Goal: Task Accomplishment & Management: Manage account settings

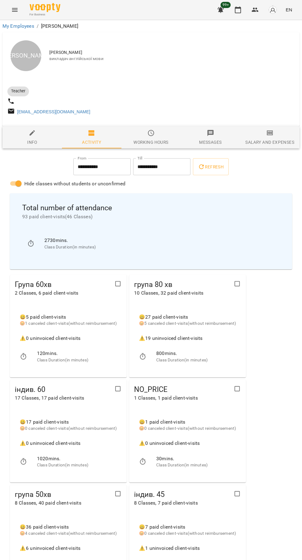
click at [239, 11] on icon "button" at bounding box center [237, 9] width 7 height 7
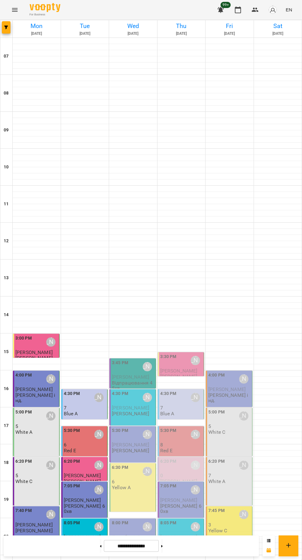
scroll to position [59, 0]
click at [100, 546] on icon at bounding box center [101, 546] width 2 height 2
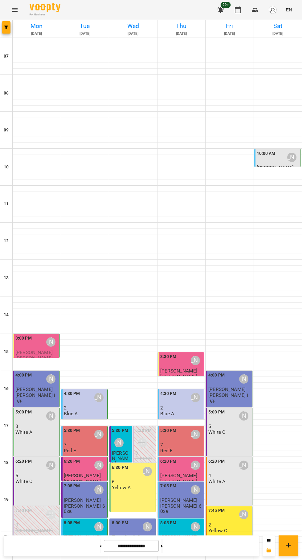
click at [100, 546] on icon at bounding box center [101, 546] width 2 height 2
type input "**********"
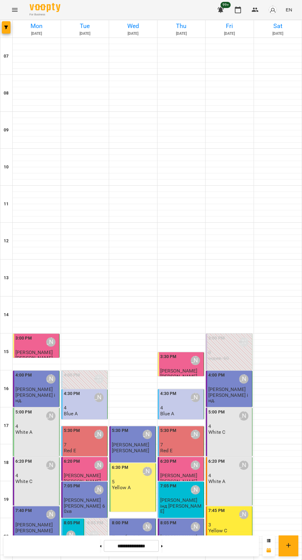
click at [180, 391] on div "4:30 PM [PERSON_NAME]" at bounding box center [181, 398] width 43 height 15
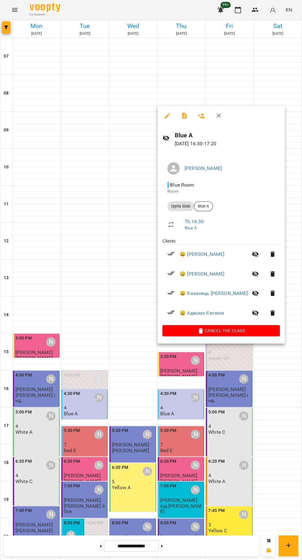
click at [186, 114] on icon "button" at bounding box center [184, 116] width 5 height 6
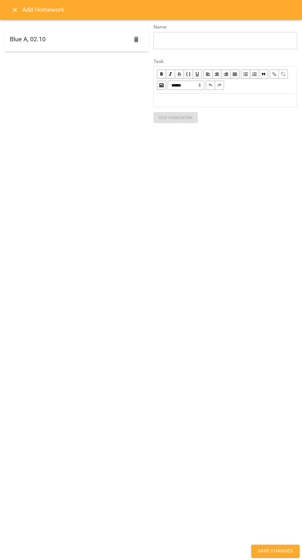
click at [71, 45] on div "Blue A, 02.10" at bounding box center [77, 39] width 144 height 25
type textarea "**********"
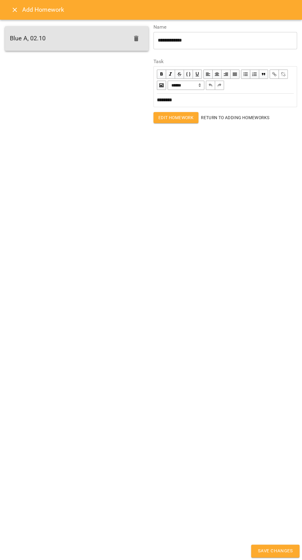
click at [14, 10] on icon "Close" at bounding box center [15, 10] width 4 height 4
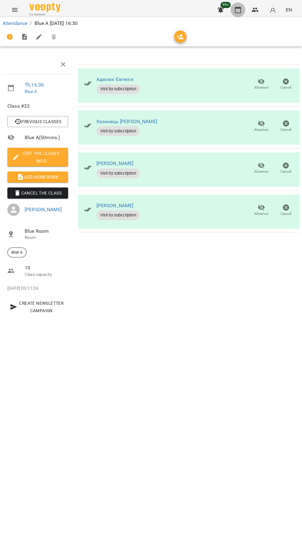
click at [239, 10] on icon "button" at bounding box center [237, 9] width 7 height 7
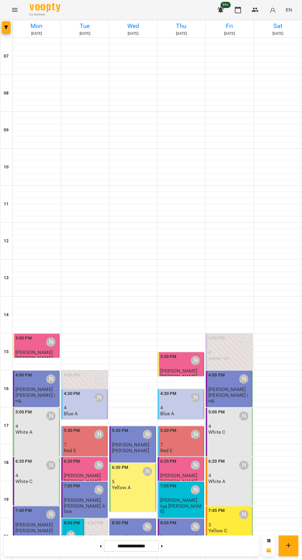
click at [163, 546] on icon at bounding box center [162, 546] width 2 height 2
type input "**********"
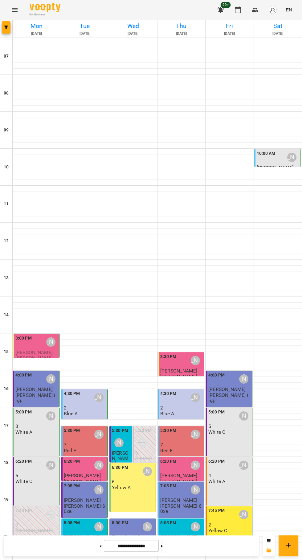
scroll to position [55, 0]
click at [81, 391] on div "4:30 PM [PERSON_NAME]" at bounding box center [85, 398] width 43 height 14
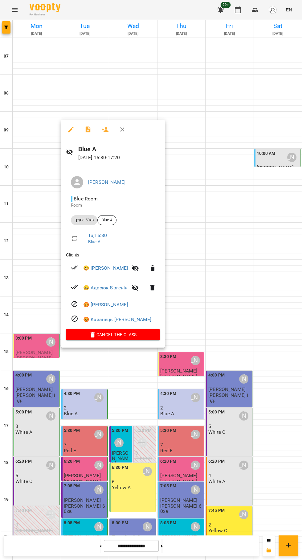
click at [87, 133] on icon "button" at bounding box center [87, 129] width 7 height 7
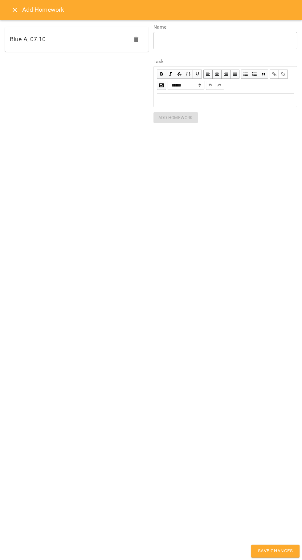
click at [54, 46] on div "Blue A, 07.10" at bounding box center [77, 39] width 144 height 25
type textarea "**********"
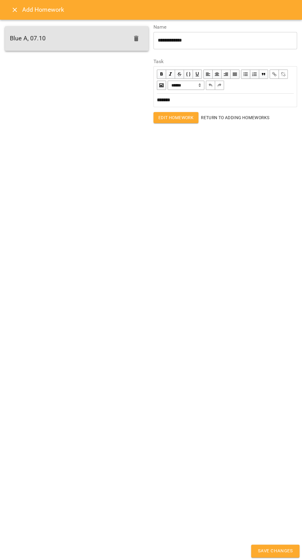
click at [14, 11] on icon "Close" at bounding box center [14, 9] width 7 height 7
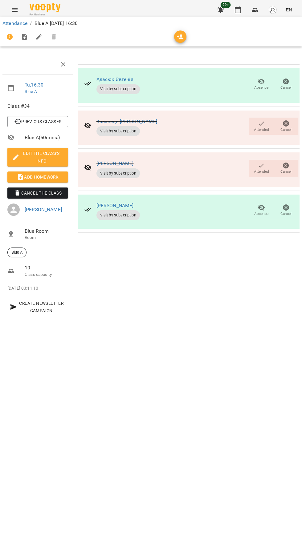
click at [238, 12] on icon "button" at bounding box center [237, 9] width 7 height 7
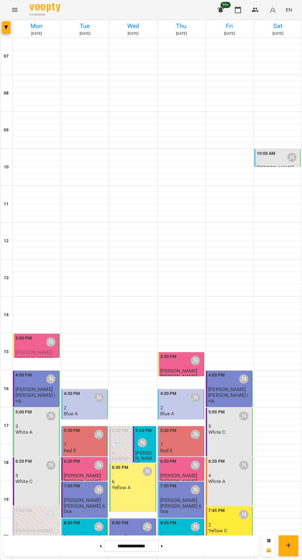
scroll to position [59, 0]
click at [85, 405] on p "2" at bounding box center [85, 407] width 43 height 5
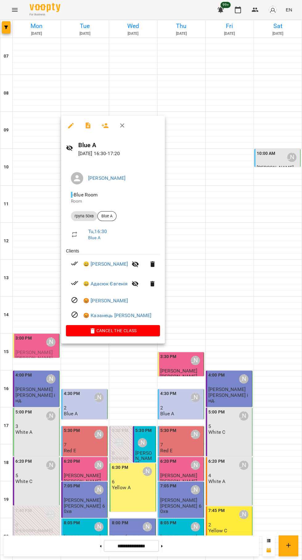
click at [90, 394] on div at bounding box center [151, 280] width 302 height 560
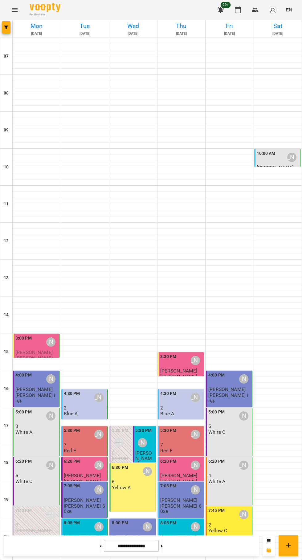
click at [90, 405] on p "2" at bounding box center [85, 407] width 43 height 5
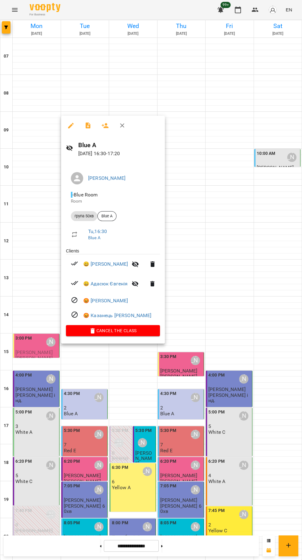
click at [86, 124] on icon "button" at bounding box center [87, 126] width 5 height 6
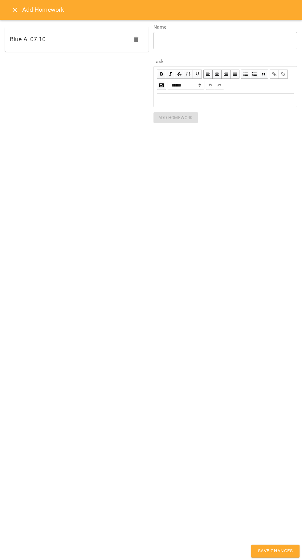
click at [92, 48] on div "Blue A, 07.10" at bounding box center [77, 39] width 144 height 25
type textarea "**********"
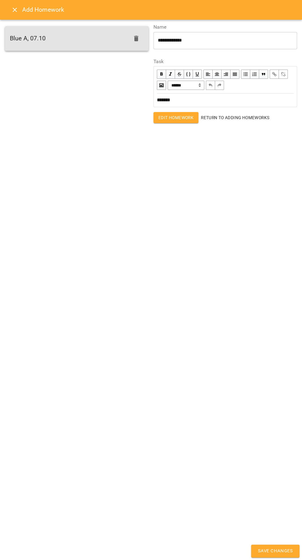
click at [14, 10] on icon "Close" at bounding box center [15, 10] width 4 height 4
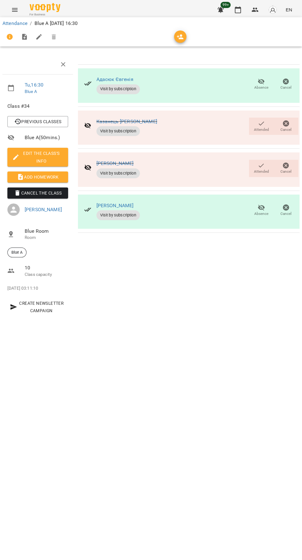
click at [238, 10] on icon "button" at bounding box center [237, 9] width 7 height 7
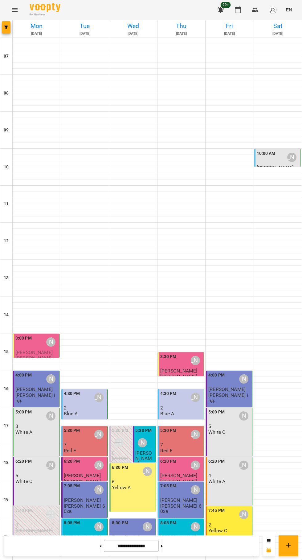
click at [100, 546] on icon at bounding box center [101, 546] width 2 height 2
type input "**********"
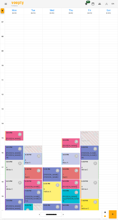
scroll to position [59, 0]
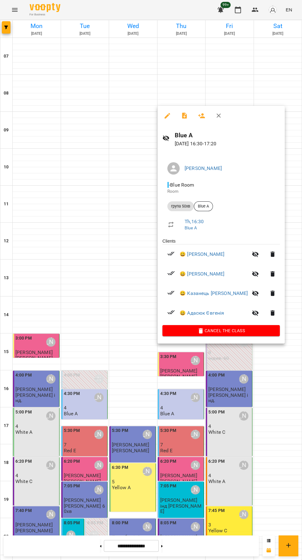
click at [223, 3] on div at bounding box center [151, 280] width 302 height 560
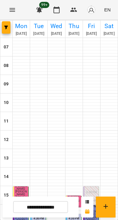
scroll to position [32, 0]
